Goal: Information Seeking & Learning: Learn about a topic

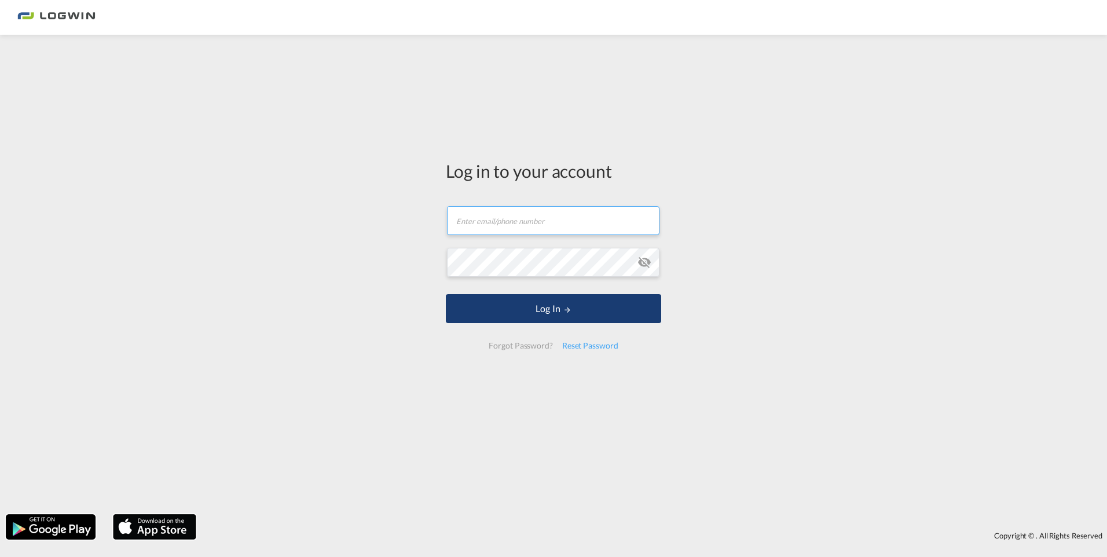
type input "[PERSON_NAME][EMAIL_ADDRESS][DOMAIN_NAME]"
click at [553, 310] on button "Log In" at bounding box center [553, 308] width 215 height 29
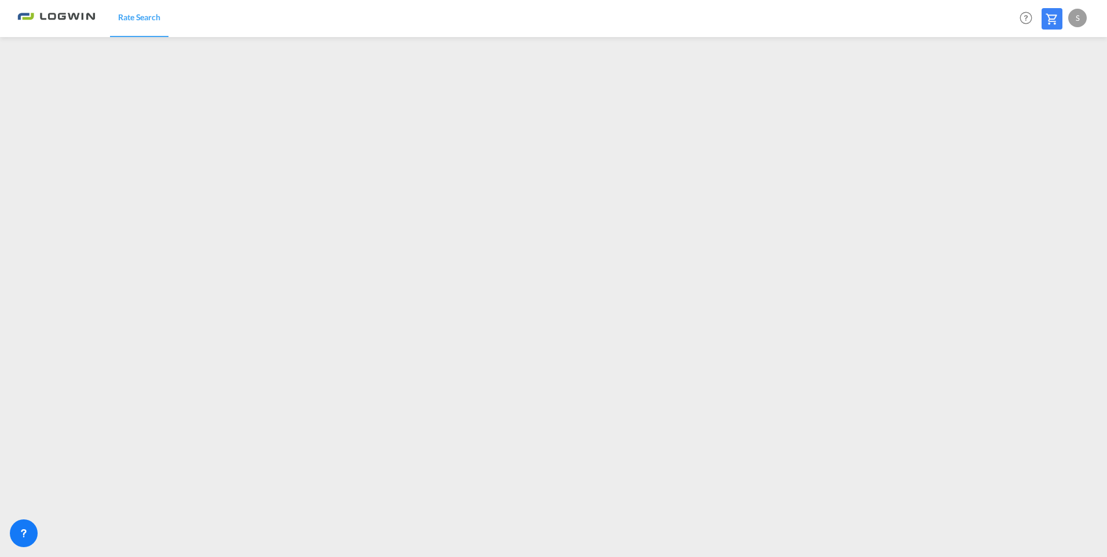
click at [1082, 19] on div "S" at bounding box center [1077, 18] width 19 height 19
click at [1056, 90] on button "Logout" at bounding box center [1063, 88] width 75 height 23
type input "[PERSON_NAME][EMAIL_ADDRESS][DOMAIN_NAME]"
